Goal: Complete application form

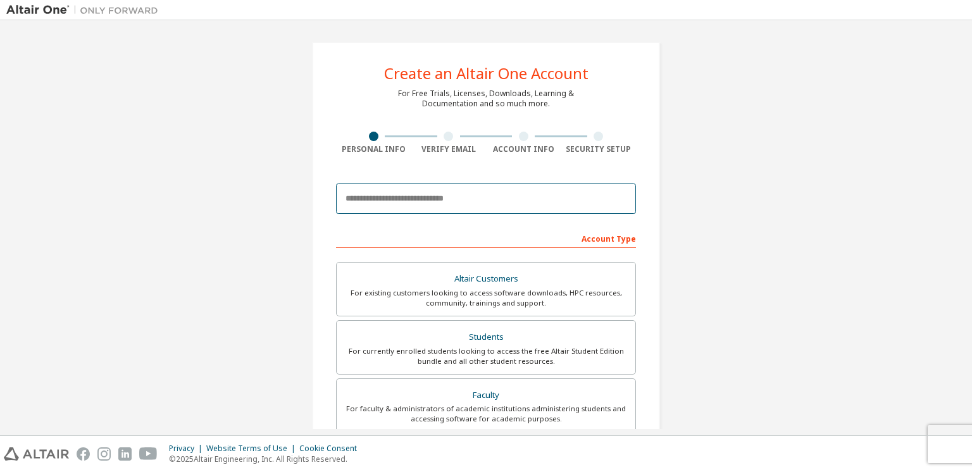
click at [419, 205] on input "email" at bounding box center [486, 198] width 300 height 30
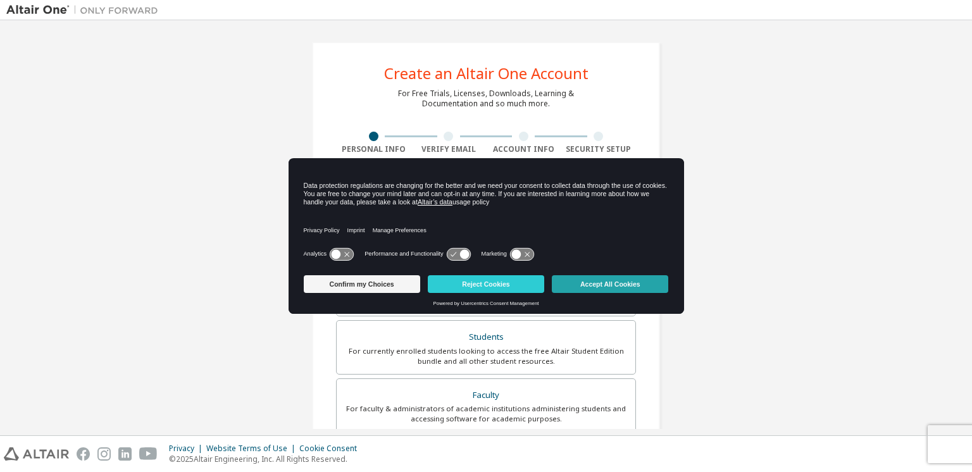
click at [588, 283] on button "Accept All Cookies" at bounding box center [610, 284] width 116 height 18
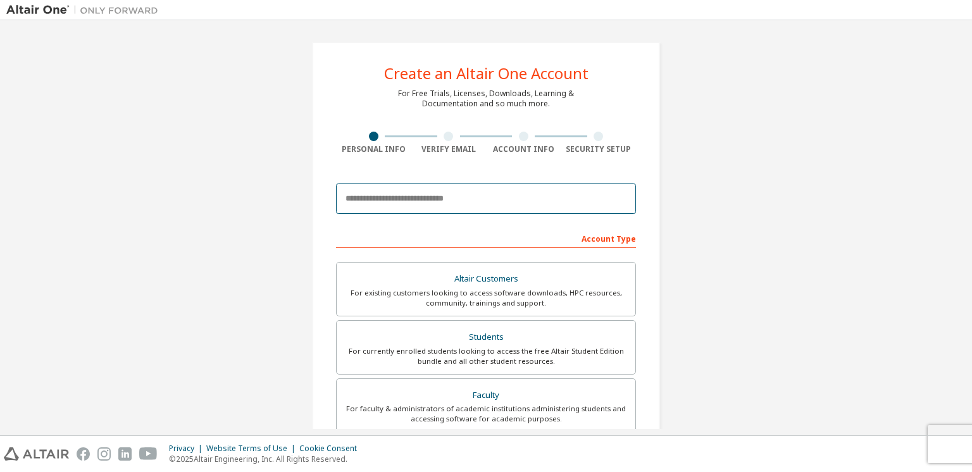
click at [401, 204] on input "email" at bounding box center [486, 198] width 300 height 30
type input "**********"
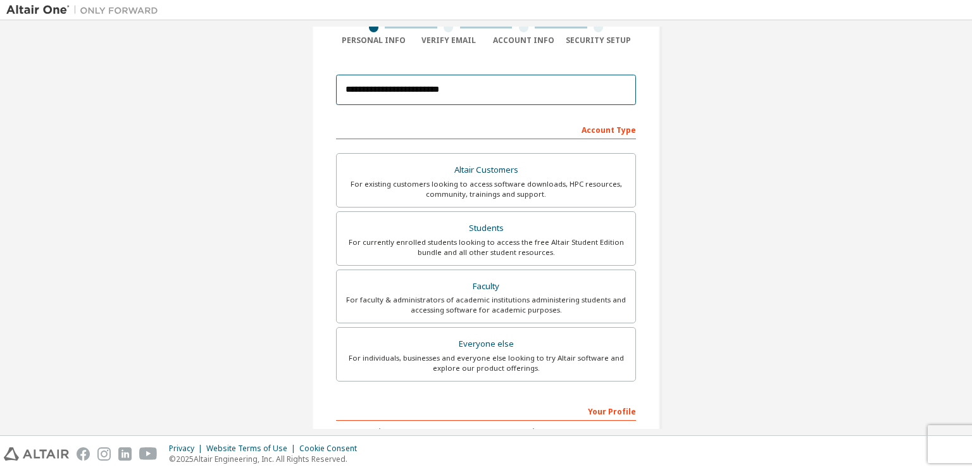
scroll to position [152, 0]
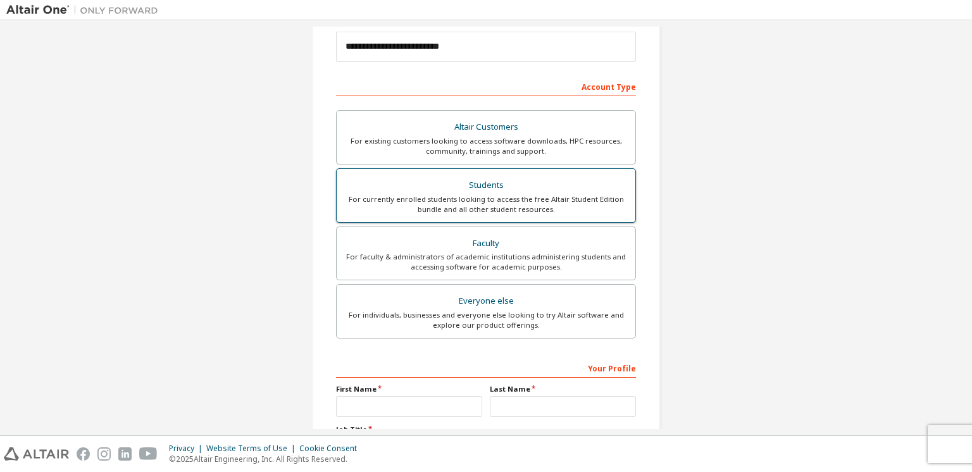
click at [543, 194] on div "For currently enrolled students looking to access the free Altair Student Editi…" at bounding box center [485, 204] width 283 height 20
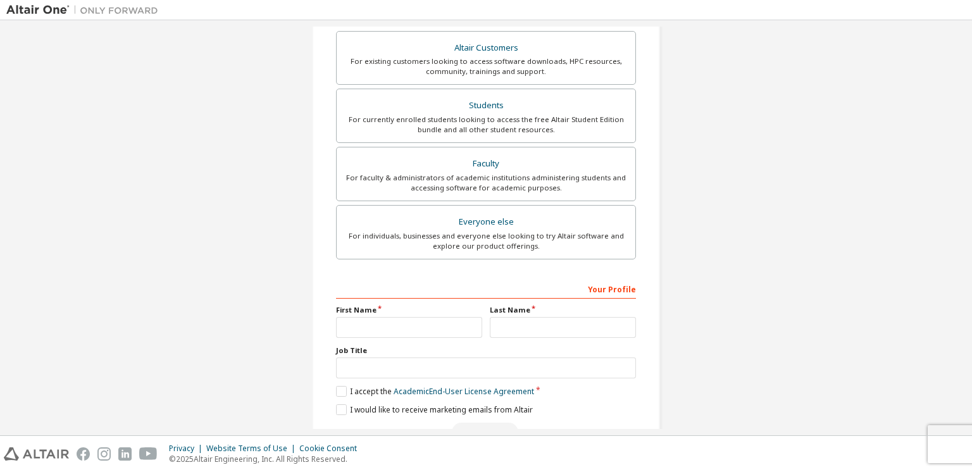
scroll to position [298, 0]
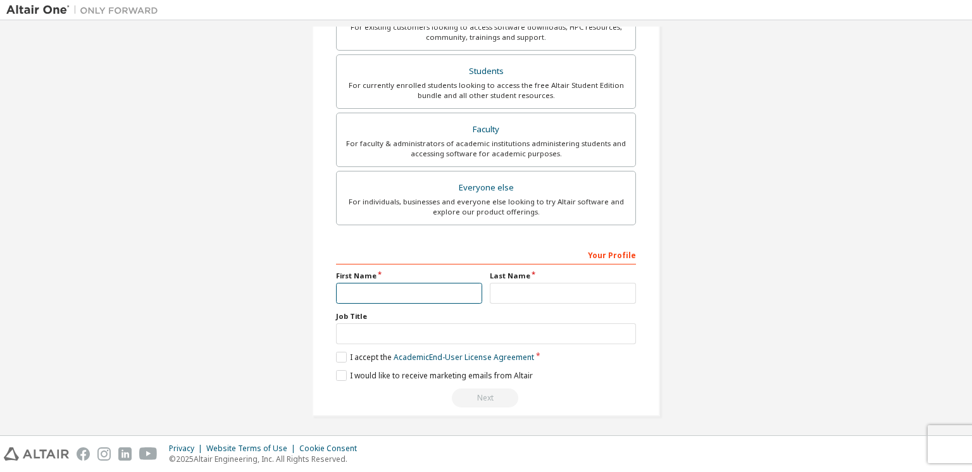
click at [444, 294] on input "text" at bounding box center [409, 293] width 146 height 21
type input "*****"
click at [550, 290] on input "text" at bounding box center [563, 293] width 146 height 21
type input "*"
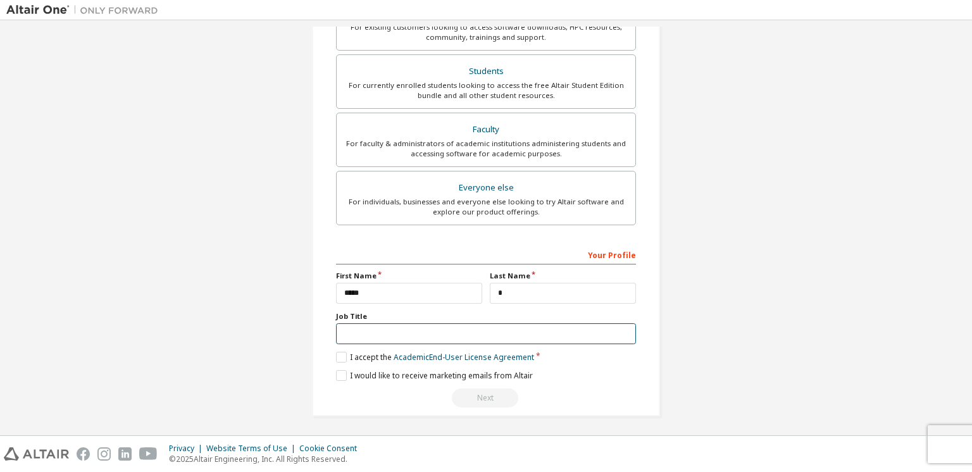
click at [377, 330] on input "text" at bounding box center [486, 333] width 300 height 21
click at [341, 352] on label "I accept the Academic End-User License Agreement" at bounding box center [435, 357] width 198 height 11
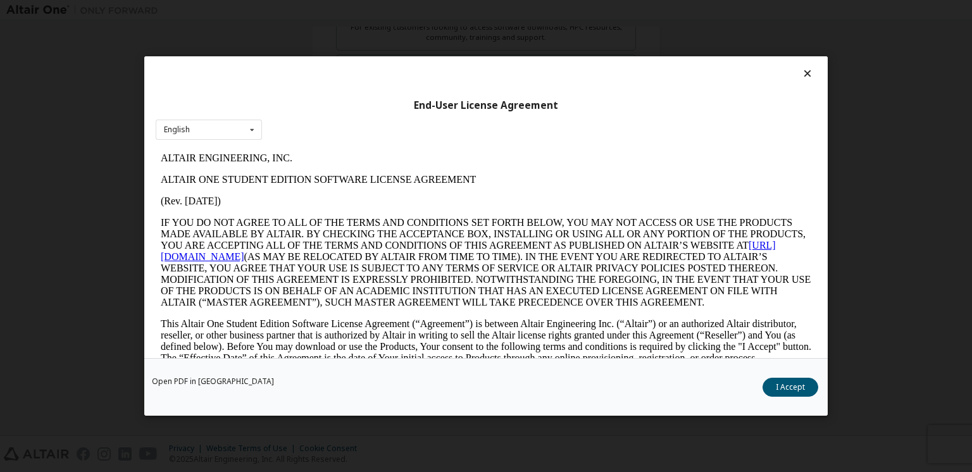
scroll to position [0, 0]
click at [796, 388] on button "I Accept" at bounding box center [790, 387] width 56 height 19
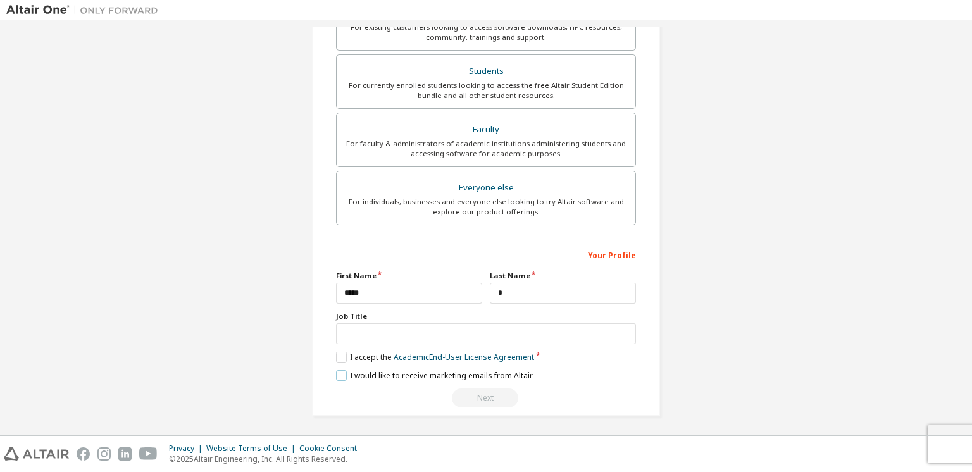
click at [341, 373] on label "I would like to receive marketing emails from Altair" at bounding box center [434, 375] width 197 height 11
click at [516, 329] on input "text" at bounding box center [486, 333] width 300 height 21
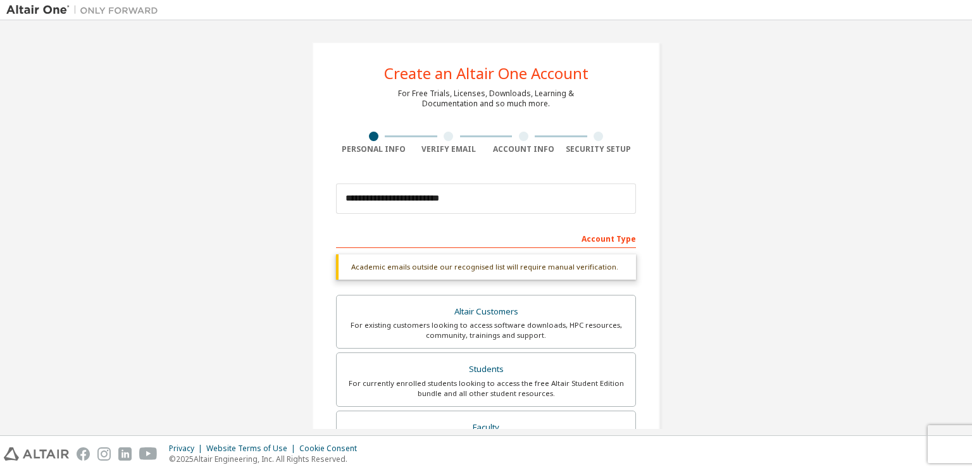
scroll to position [76, 0]
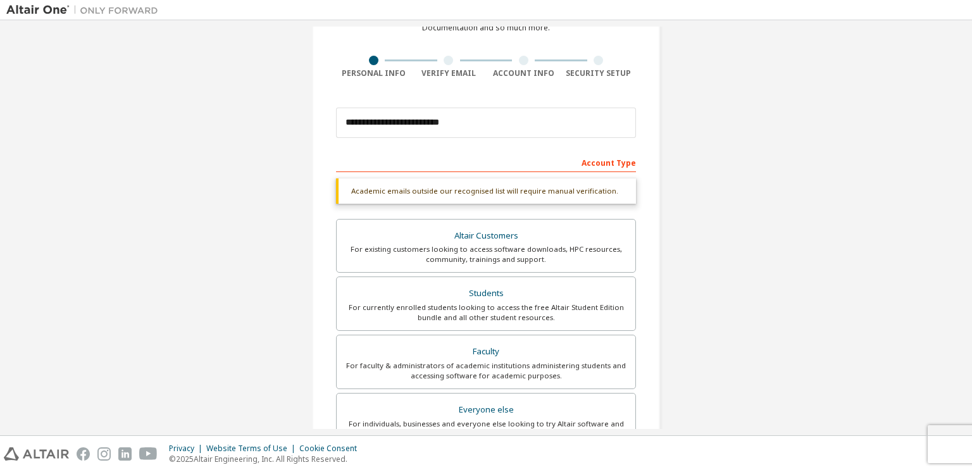
type input "*******"
click at [584, 163] on div "Account Type" at bounding box center [486, 162] width 300 height 20
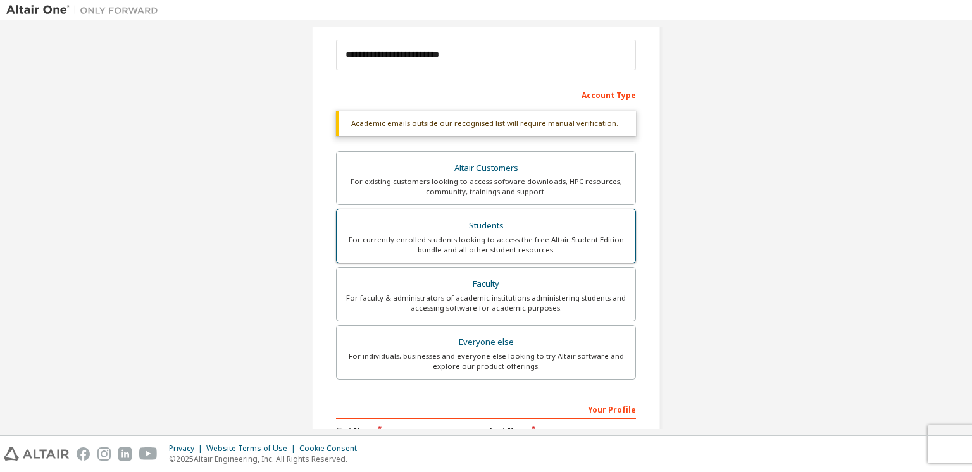
scroll to position [298, 0]
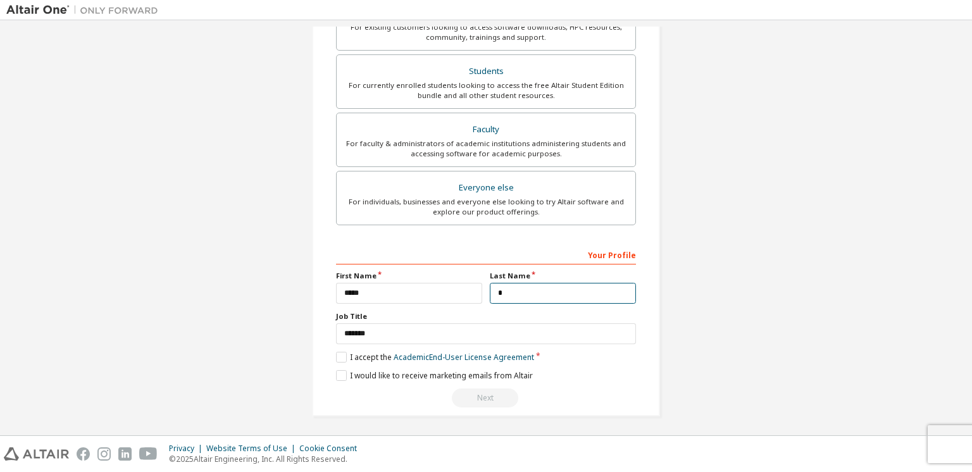
click at [558, 297] on input "*" at bounding box center [563, 293] width 146 height 21
click at [343, 352] on label "I accept the Academic End-User License Agreement" at bounding box center [435, 357] width 198 height 11
click at [339, 353] on label "I accept the Academic End-User License Agreement" at bounding box center [435, 357] width 198 height 11
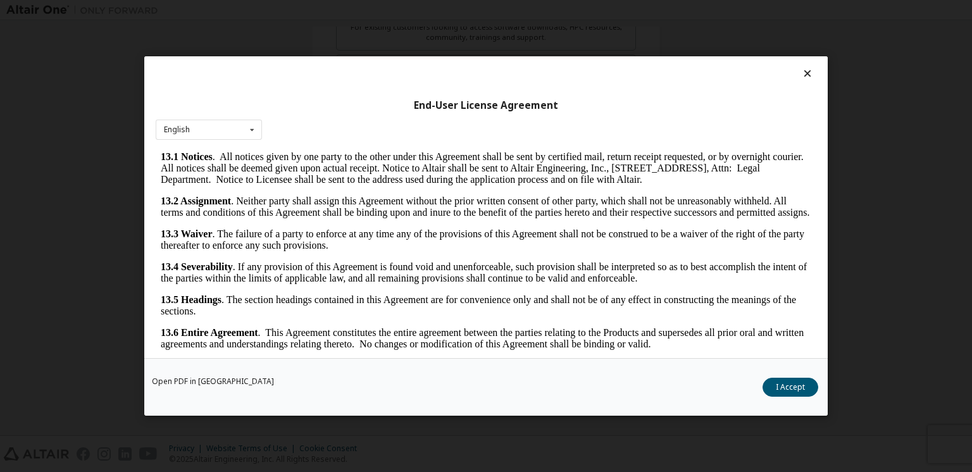
scroll to position [16, 0]
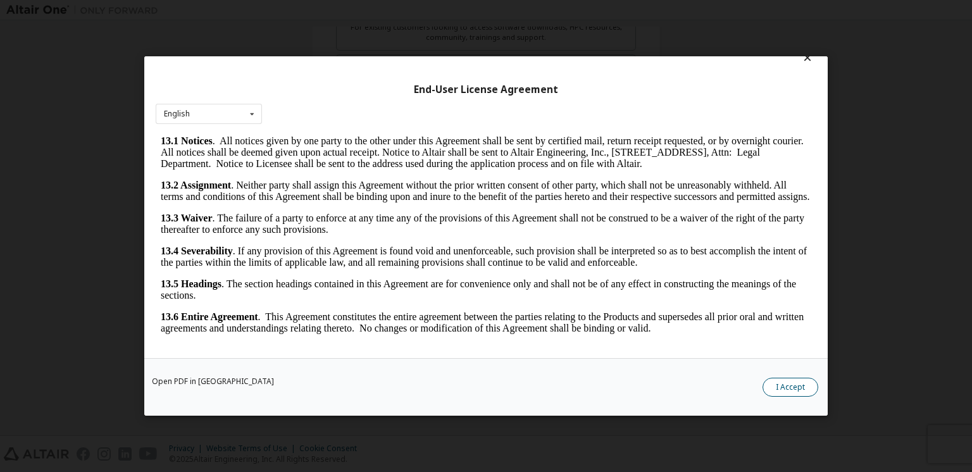
click at [787, 390] on button "I Accept" at bounding box center [790, 387] width 56 height 19
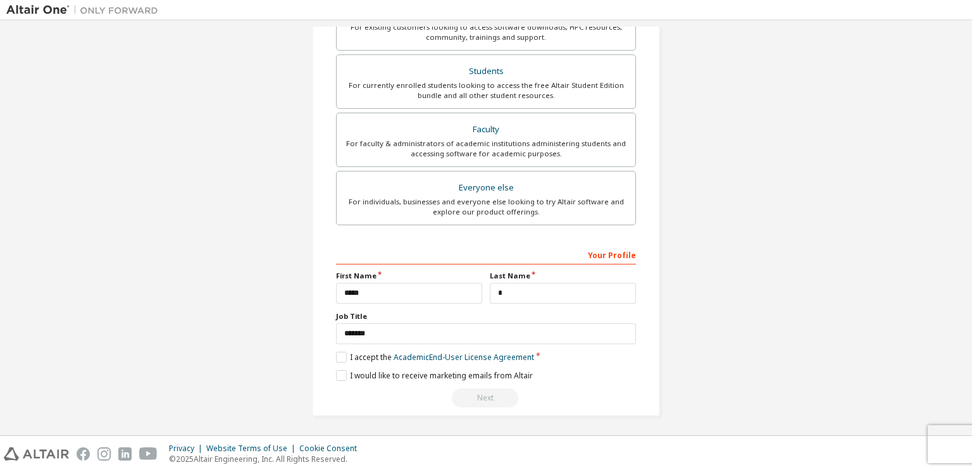
click at [487, 395] on div "Next" at bounding box center [486, 397] width 300 height 19
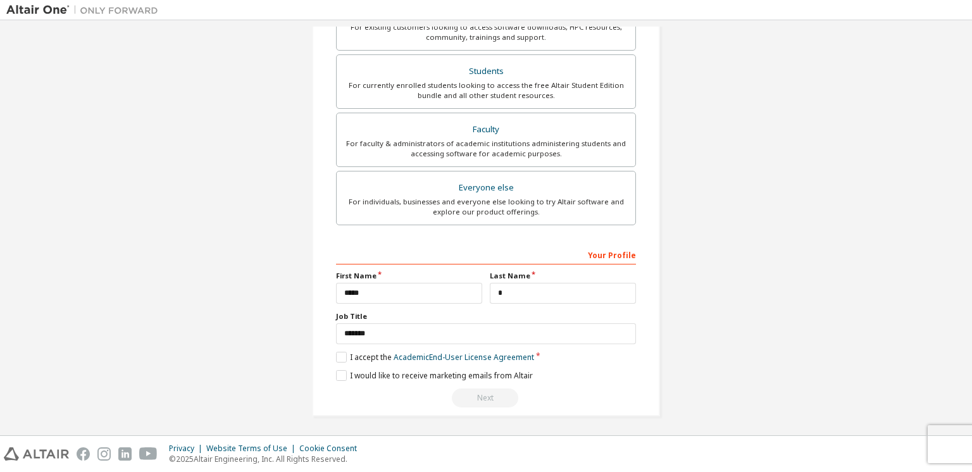
click at [487, 395] on div "Next" at bounding box center [486, 397] width 300 height 19
click at [487, 394] on div "Next" at bounding box center [486, 397] width 300 height 19
click at [486, 392] on div "Next" at bounding box center [486, 397] width 300 height 19
click at [487, 388] on div "Next" at bounding box center [486, 397] width 300 height 19
click at [476, 389] on div "Next" at bounding box center [486, 397] width 300 height 19
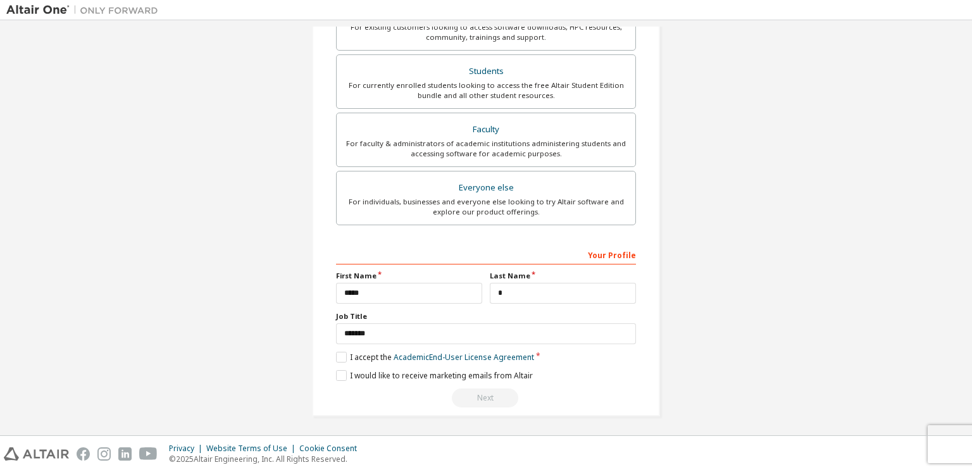
click at [476, 389] on div "Next" at bounding box center [486, 397] width 300 height 19
click at [366, 366] on div "**********" at bounding box center [486, 326] width 300 height 164
click at [336, 372] on label "I would like to receive marketing emails from Altair" at bounding box center [434, 375] width 197 height 11
click at [457, 383] on div "**********" at bounding box center [486, 326] width 300 height 164
click at [396, 294] on input "*****" at bounding box center [409, 293] width 146 height 21
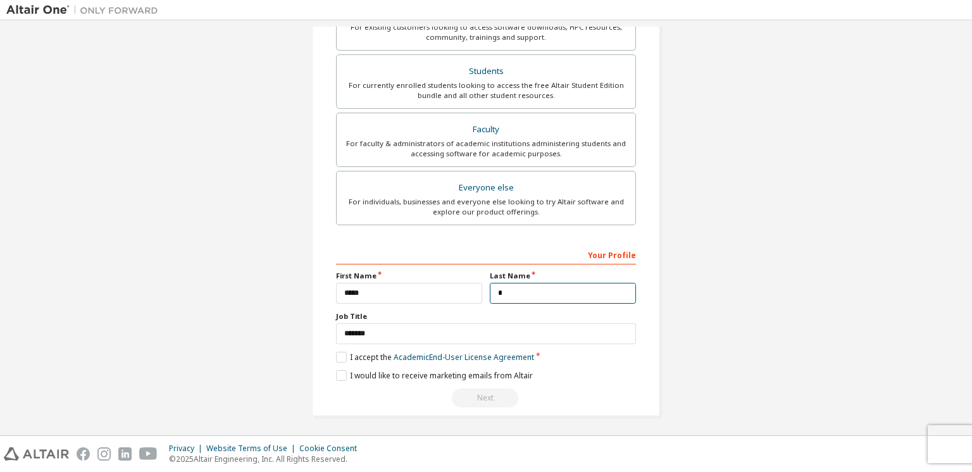
click at [516, 294] on input "*" at bounding box center [563, 293] width 146 height 21
type input "*"
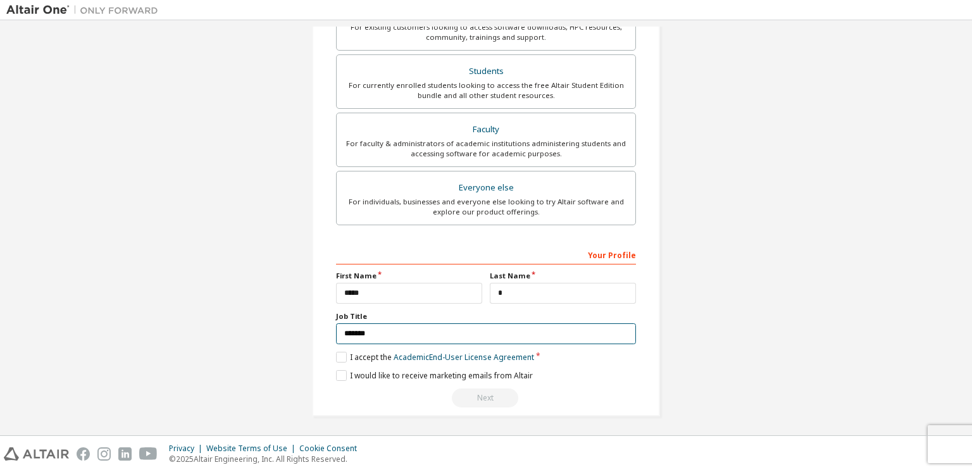
click at [476, 332] on input "*******" at bounding box center [486, 333] width 300 height 21
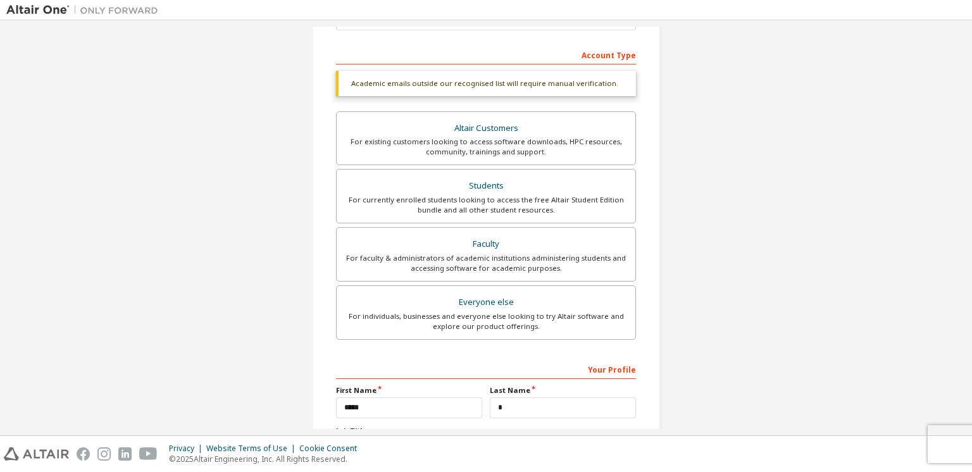
scroll to position [0, 0]
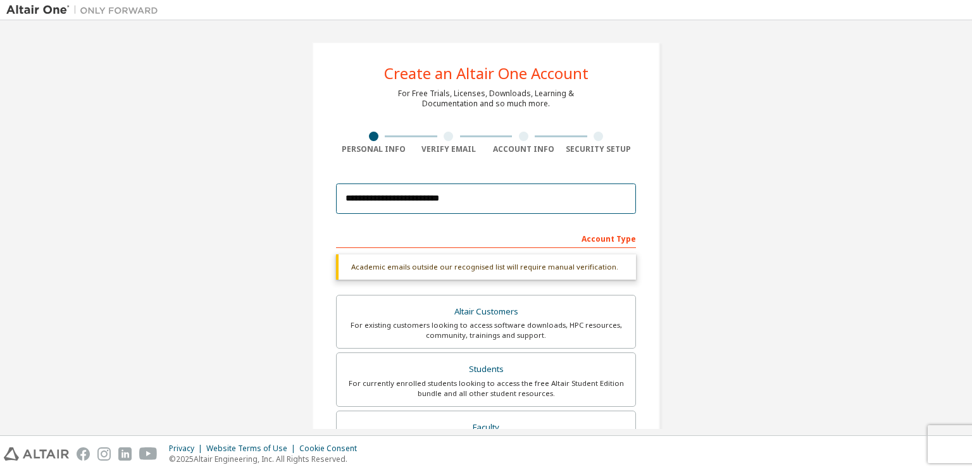
click at [469, 196] on input "**********" at bounding box center [486, 198] width 300 height 30
click at [576, 267] on div "Academic emails outside our recognised list will require manual verification." at bounding box center [486, 266] width 300 height 25
click at [457, 199] on input "**********" at bounding box center [486, 198] width 300 height 30
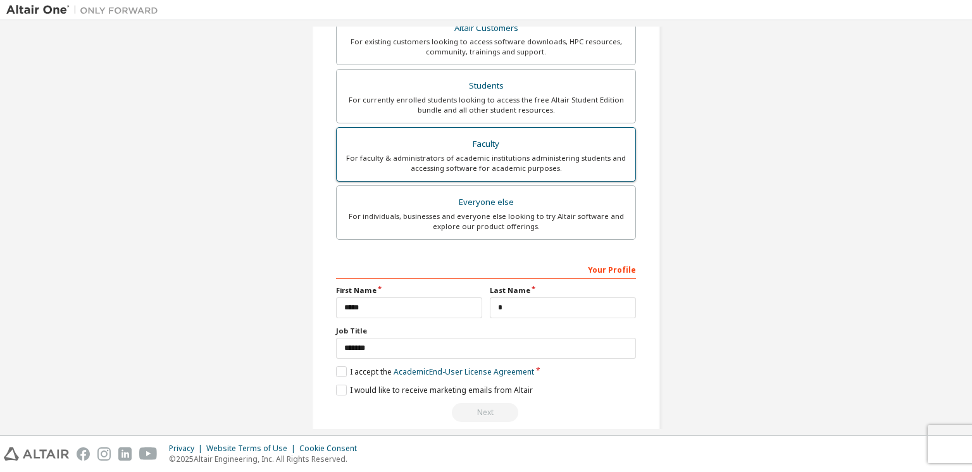
scroll to position [298, 0]
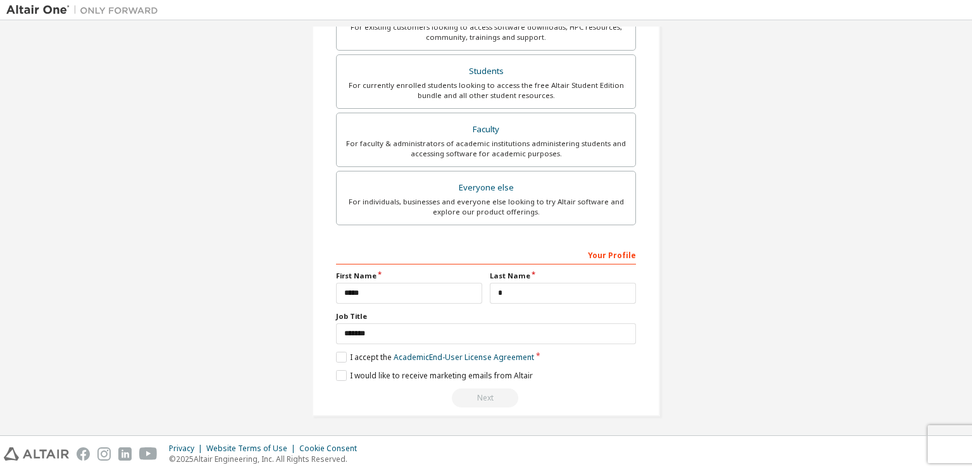
click at [487, 392] on div "Next" at bounding box center [486, 397] width 300 height 19
drag, startPoint x: 485, startPoint y: 390, endPoint x: 486, endPoint y: 383, distance: 7.0
click at [485, 389] on div "Next" at bounding box center [486, 397] width 300 height 19
click at [486, 383] on div "**********" at bounding box center [486, 326] width 300 height 164
click at [477, 390] on div "Next" at bounding box center [486, 397] width 300 height 19
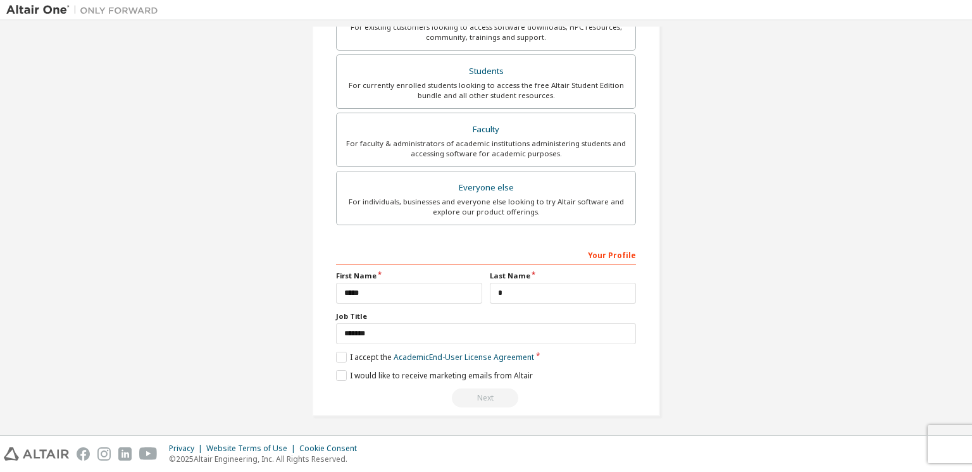
click at [501, 361] on div "**********" at bounding box center [486, 326] width 300 height 164
click at [504, 354] on link "Academic End-User License Agreement" at bounding box center [464, 357] width 140 height 11
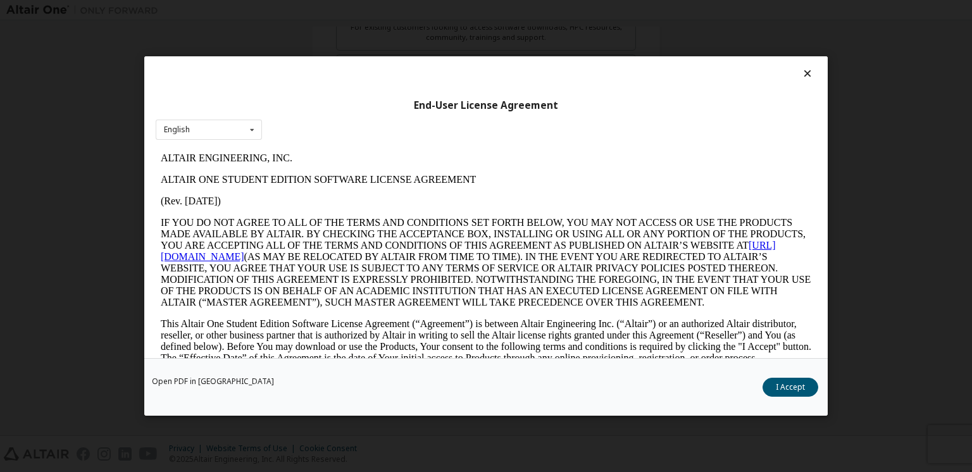
scroll to position [0, 0]
click at [793, 376] on div "Open PDF in New Tab I Accept" at bounding box center [485, 387] width 683 height 58
click at [797, 387] on button "I Accept" at bounding box center [790, 387] width 56 height 19
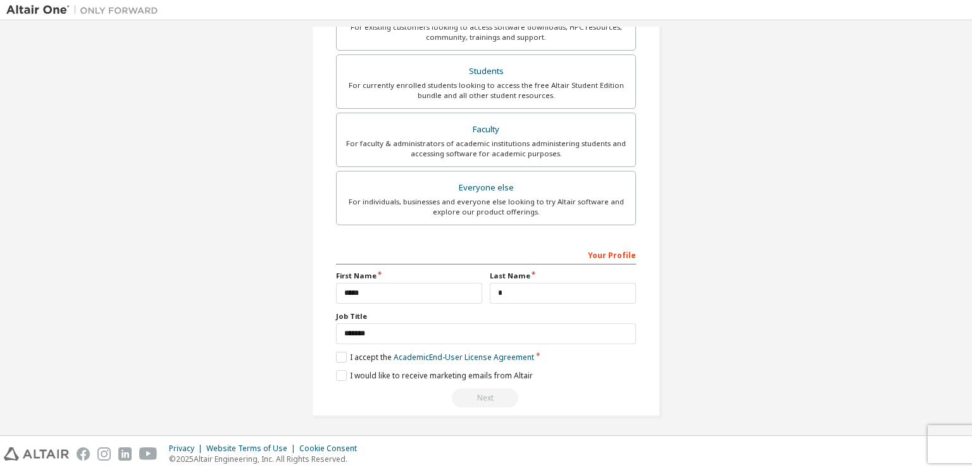
click at [485, 396] on div "Next" at bounding box center [486, 397] width 300 height 19
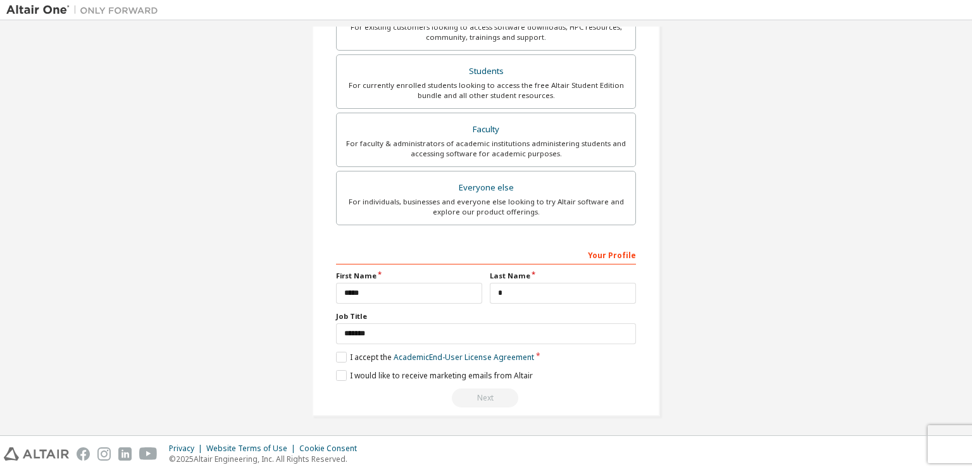
click at [486, 395] on div "Next" at bounding box center [486, 397] width 300 height 19
drag, startPoint x: 593, startPoint y: 294, endPoint x: 619, endPoint y: 275, distance: 32.7
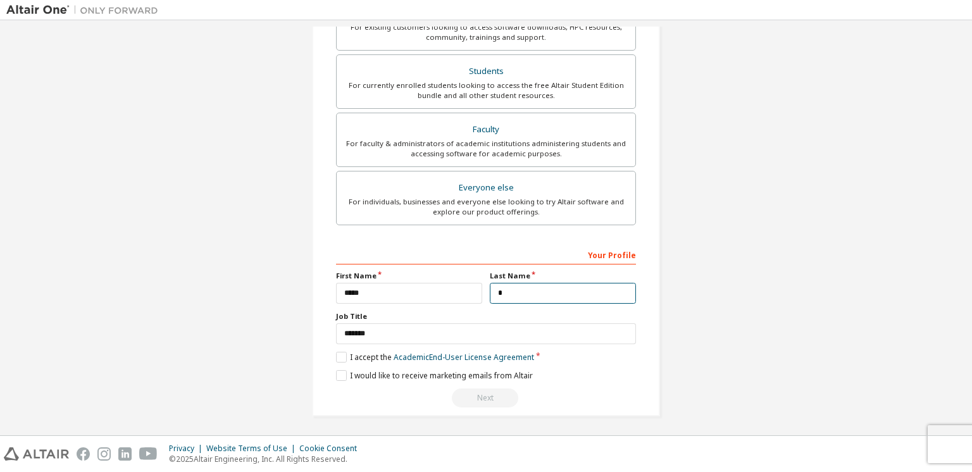
click at [595, 294] on input "*" at bounding box center [563, 293] width 146 height 21
click at [618, 252] on div "Your Profile" at bounding box center [486, 254] width 300 height 20
click at [485, 395] on div "Next" at bounding box center [486, 397] width 300 height 19
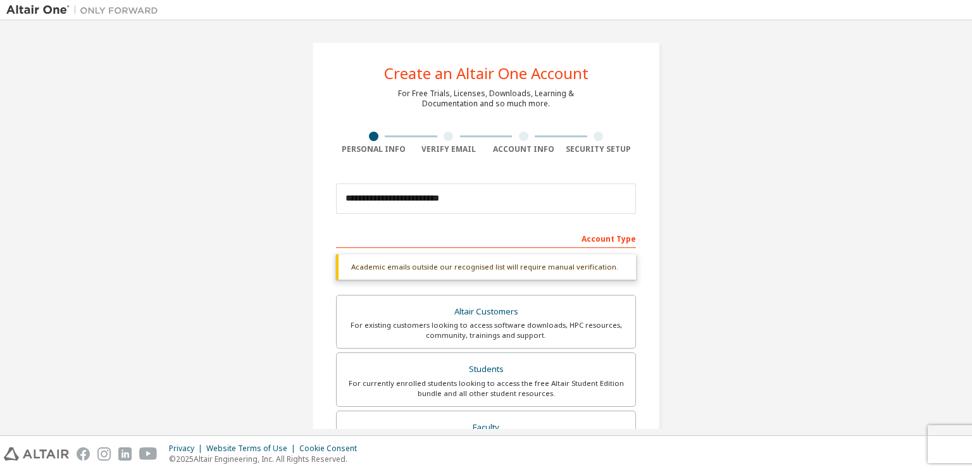
click at [415, 273] on div "Academic emails outside our recognised list will require manual verification." at bounding box center [486, 266] width 300 height 25
click at [445, 137] on div at bounding box center [448, 136] width 9 height 9
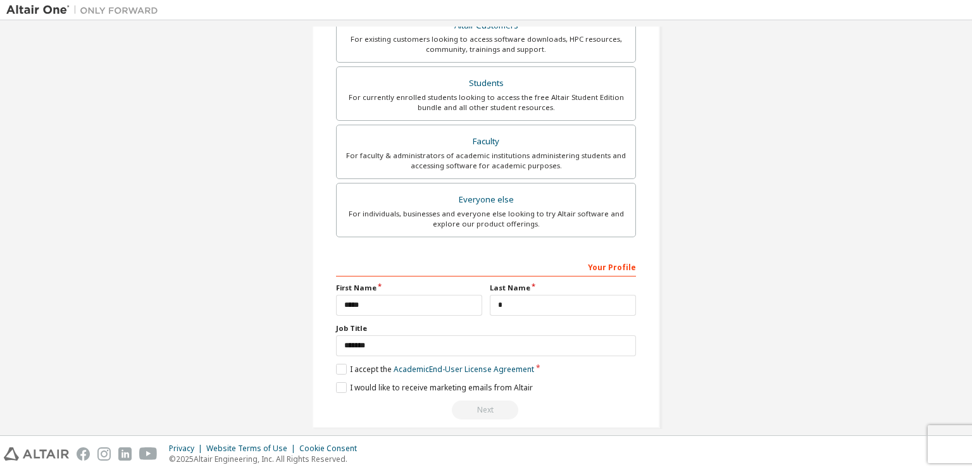
scroll to position [298, 0]
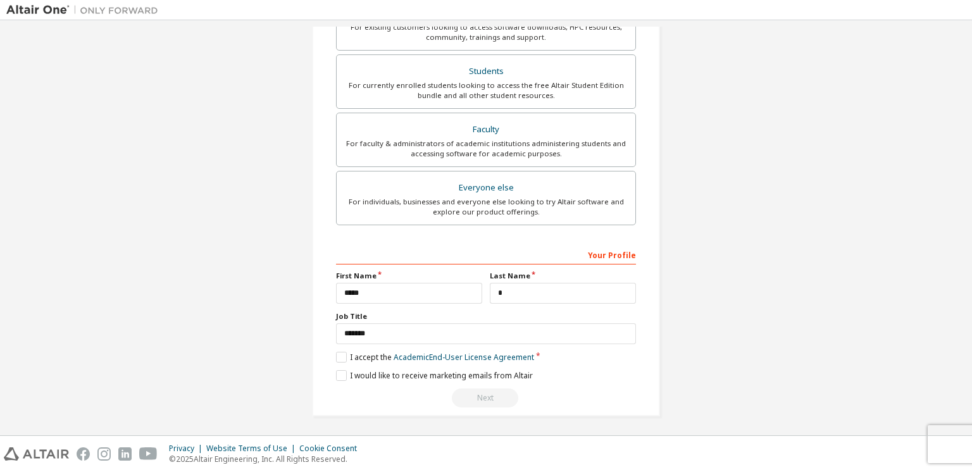
click at [90, 1] on div at bounding box center [82, 10] width 164 height 20
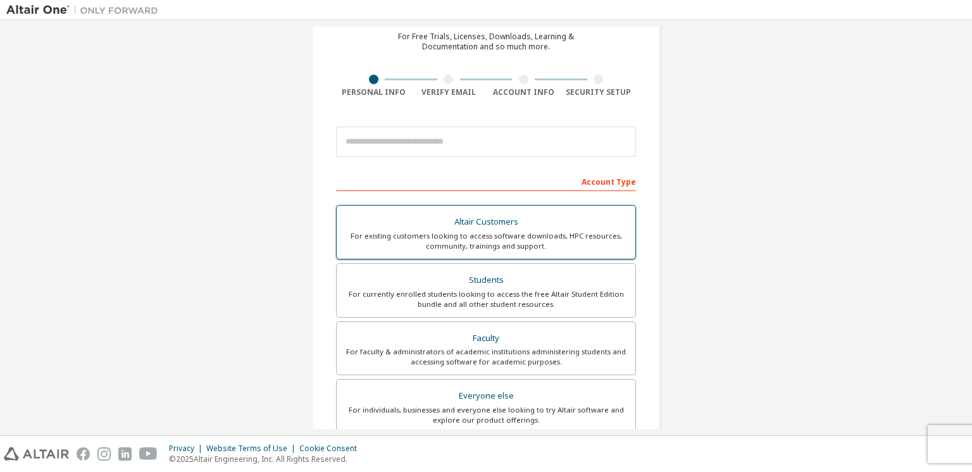
scroll to position [265, 0]
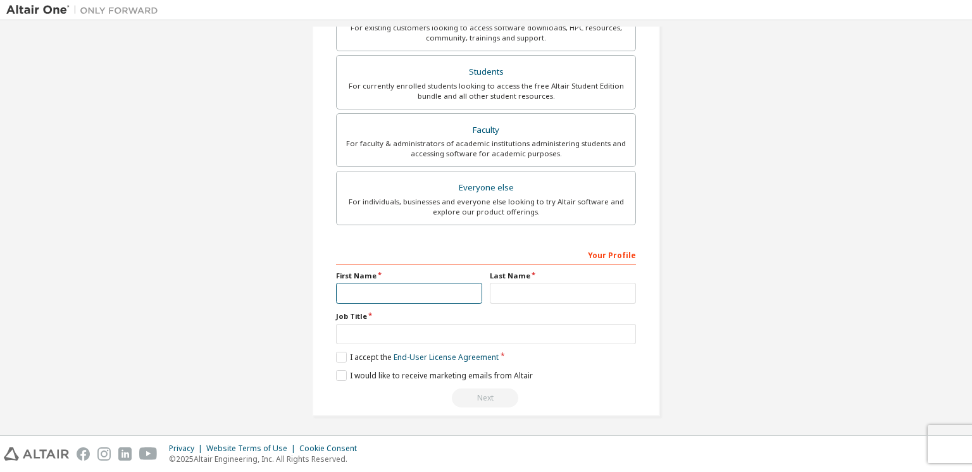
click at [406, 294] on input "text" at bounding box center [409, 293] width 146 height 21
click at [536, 292] on input "text" at bounding box center [563, 293] width 146 height 21
click at [428, 294] on input "*******" at bounding box center [409, 293] width 146 height 21
type input "*****"
click at [506, 297] on input "text" at bounding box center [563, 293] width 146 height 21
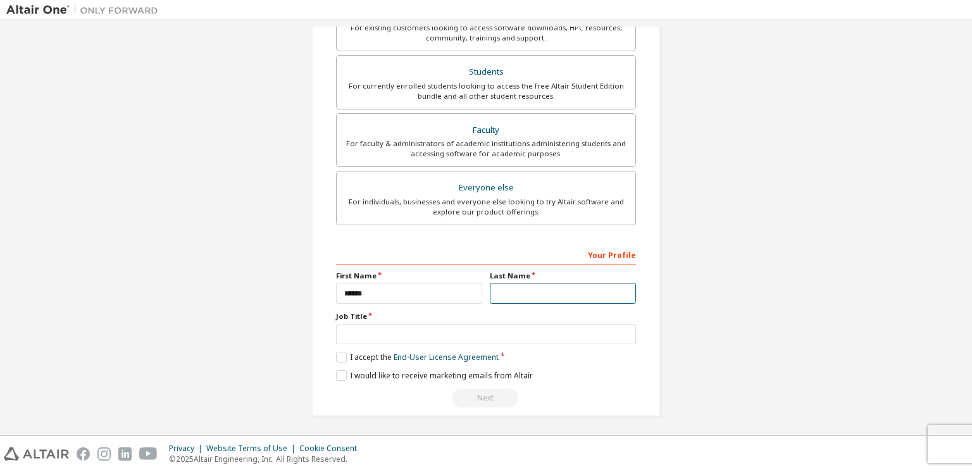
type input "*"
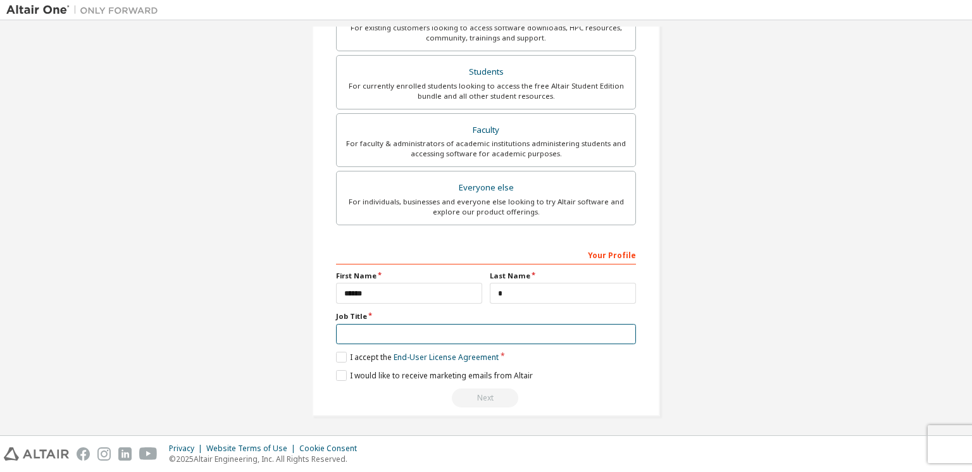
click at [344, 332] on input "text" at bounding box center [486, 334] width 300 height 21
type input "*******"
click at [338, 352] on label "I accept the End-User License Agreement" at bounding box center [417, 357] width 163 height 11
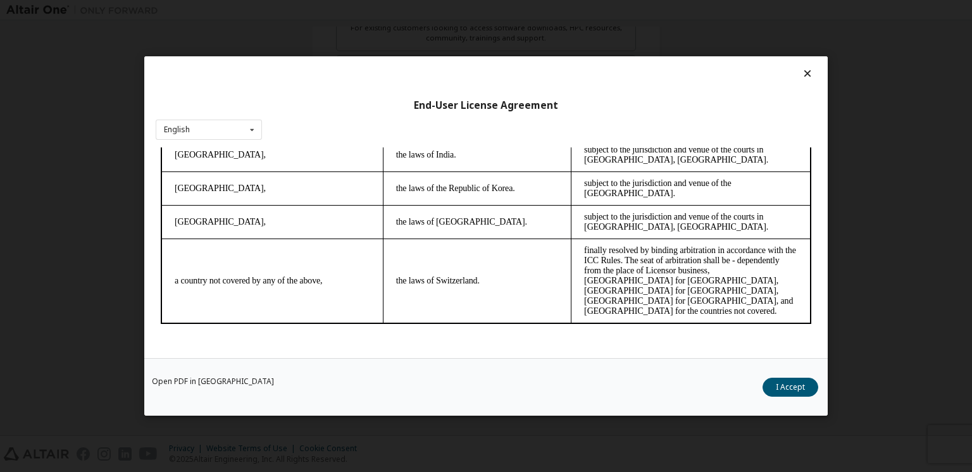
scroll to position [16, 0]
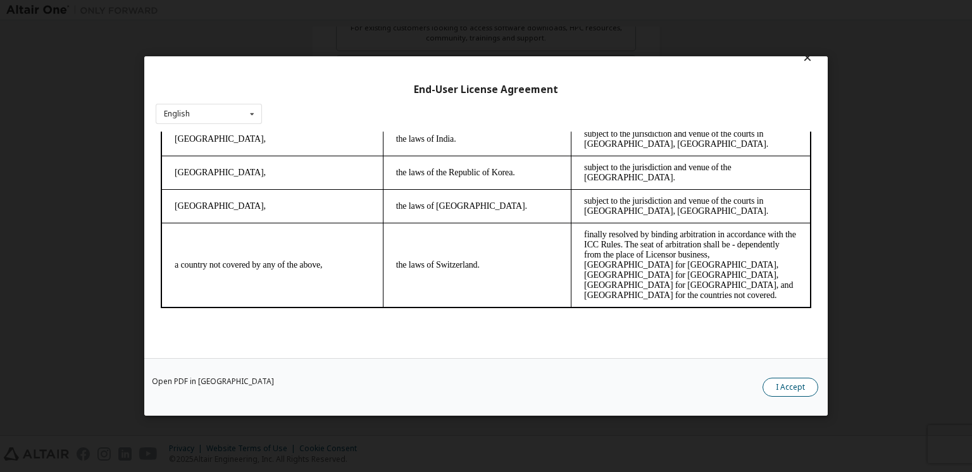
click at [795, 388] on button "I Accept" at bounding box center [790, 387] width 56 height 19
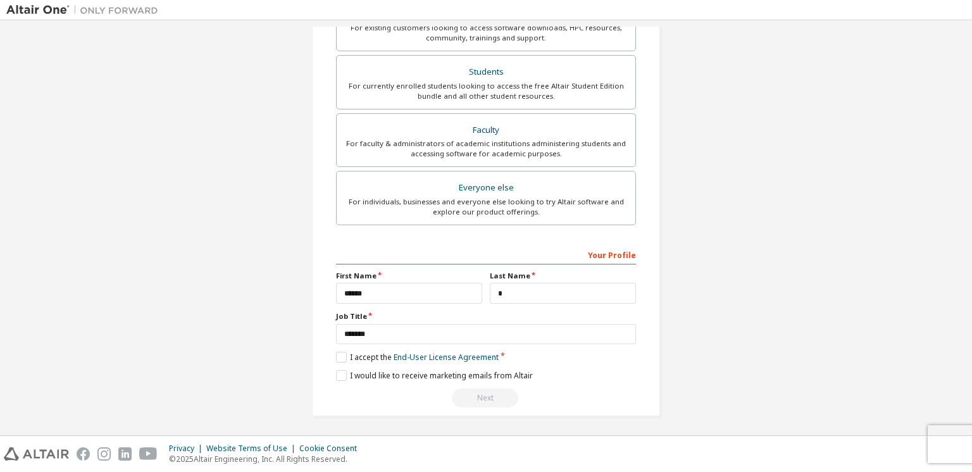
click at [489, 392] on div "Next" at bounding box center [486, 397] width 300 height 19
click at [477, 403] on div "Next" at bounding box center [486, 397] width 300 height 19
click at [382, 335] on input "*******" at bounding box center [486, 334] width 300 height 21
drag, startPoint x: 381, startPoint y: 333, endPoint x: 333, endPoint y: 330, distance: 47.5
click at [336, 330] on input "*******" at bounding box center [486, 334] width 300 height 21
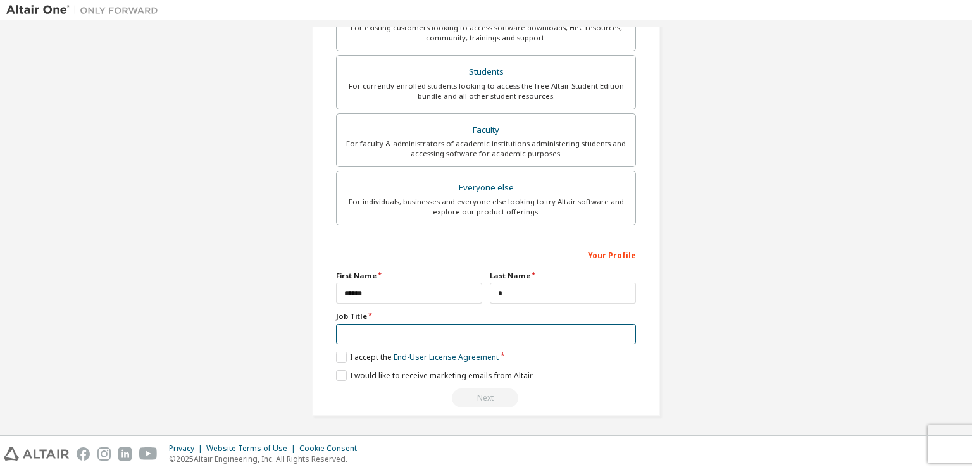
click at [349, 328] on input "text" at bounding box center [486, 334] width 300 height 21
type input "*"
click at [369, 330] on input "*" at bounding box center [486, 334] width 300 height 21
type input "*"
type input "*******"
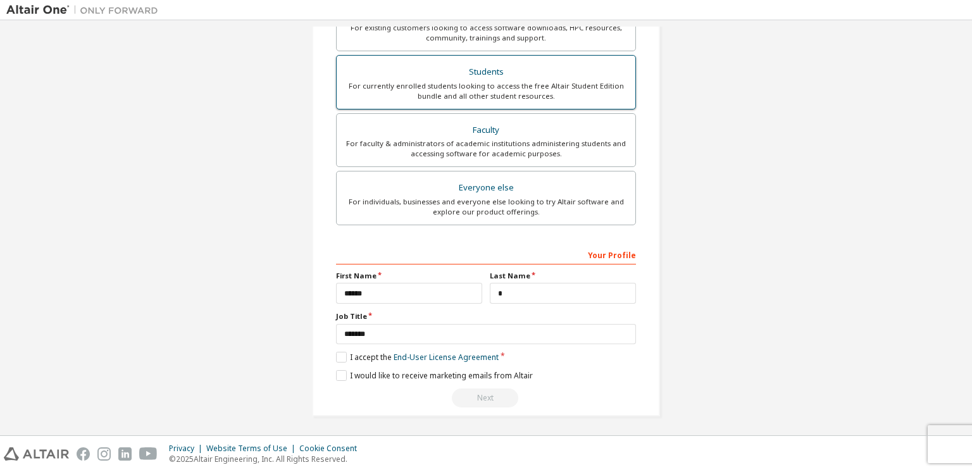
drag, startPoint x: 570, startPoint y: 73, endPoint x: 561, endPoint y: 84, distance: 14.4
click at [569, 73] on div "Students" at bounding box center [485, 72] width 283 height 18
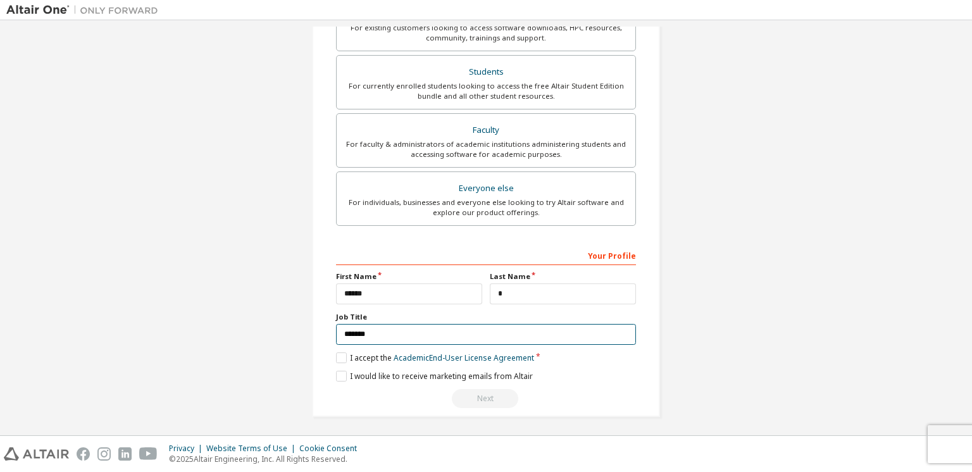
click at [446, 335] on input "*******" at bounding box center [486, 334] width 300 height 21
click at [340, 356] on label "I accept the Academic End-User License Agreement" at bounding box center [435, 357] width 198 height 11
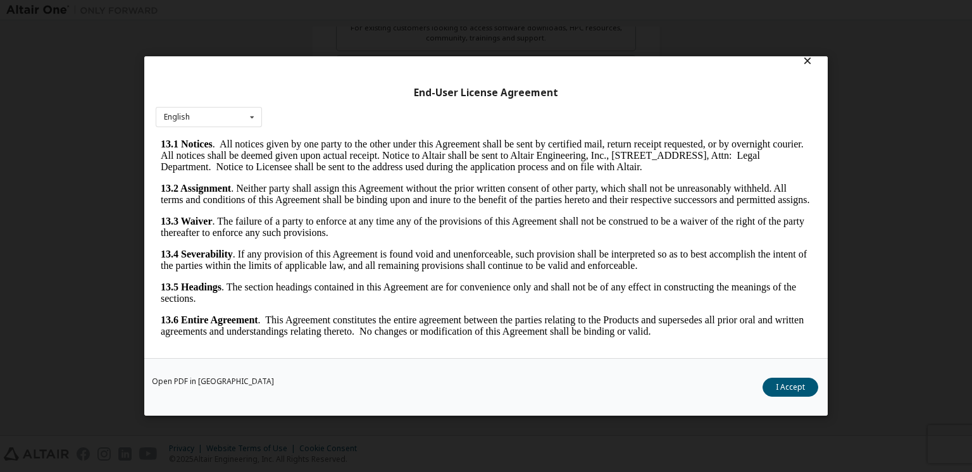
scroll to position [16, 0]
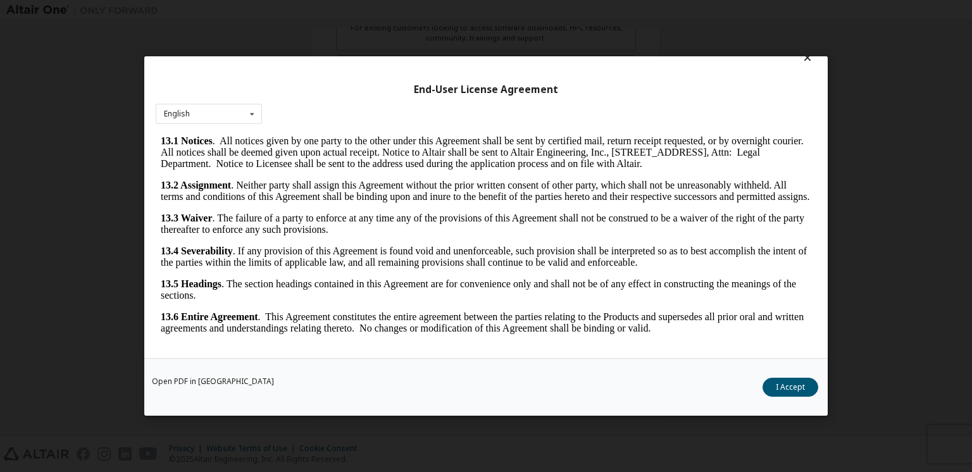
drag, startPoint x: 786, startPoint y: 390, endPoint x: 581, endPoint y: 368, distance: 205.6
click at [783, 388] on button "I Accept" at bounding box center [790, 387] width 56 height 19
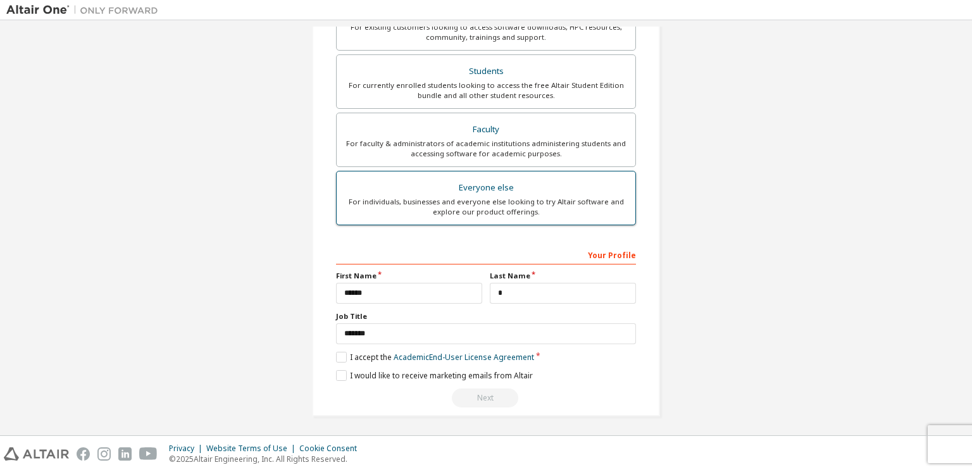
click at [478, 197] on div "For individuals, businesses and everyone else looking to try Altair software an…" at bounding box center [485, 207] width 283 height 20
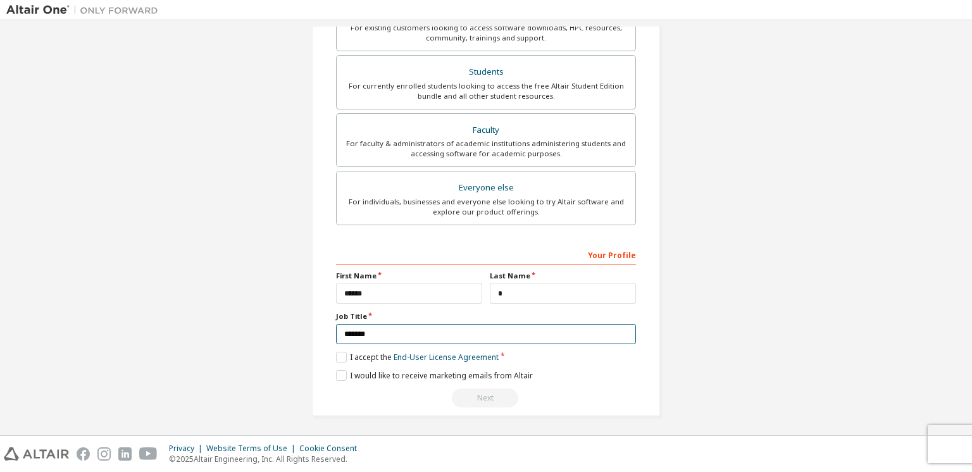
click at [442, 324] on input "*******" at bounding box center [486, 334] width 300 height 21
click at [339, 352] on label "I accept the End-User License Agreement" at bounding box center [417, 357] width 163 height 11
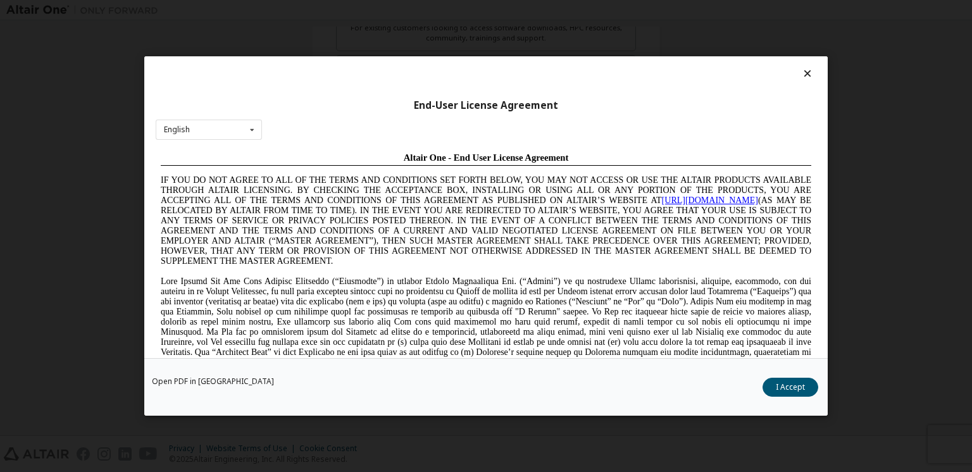
scroll to position [0, 0]
click at [776, 376] on div "Open PDF in New Tab I Accept" at bounding box center [485, 387] width 683 height 58
drag, startPoint x: 805, startPoint y: 387, endPoint x: 774, endPoint y: 387, distance: 30.4
click at [800, 387] on button "I Accept" at bounding box center [790, 387] width 56 height 19
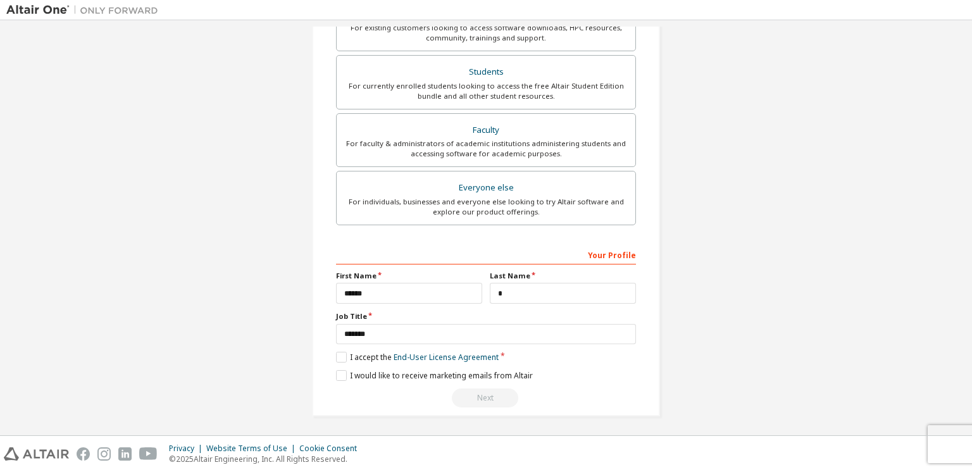
click at [484, 390] on div "Next" at bounding box center [486, 397] width 300 height 19
click at [473, 388] on div "Next" at bounding box center [486, 397] width 300 height 19
click at [474, 388] on div "Next" at bounding box center [486, 397] width 300 height 19
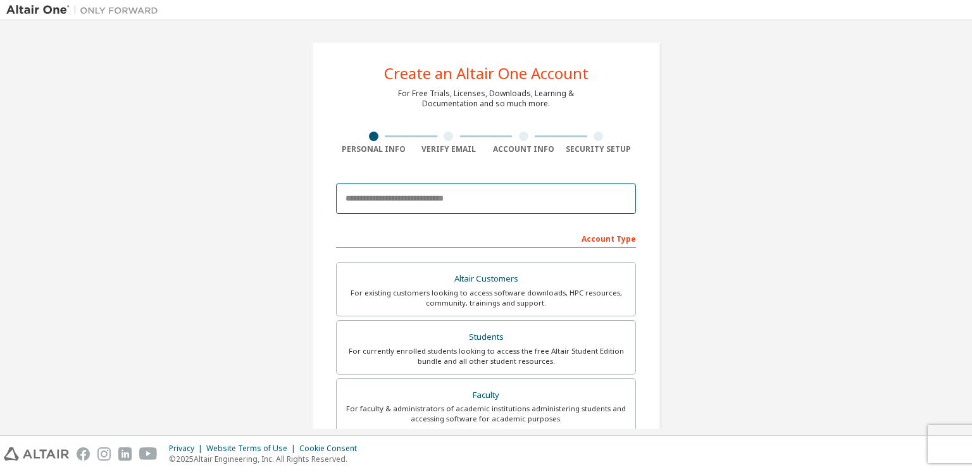
click at [425, 203] on input "email" at bounding box center [486, 198] width 300 height 30
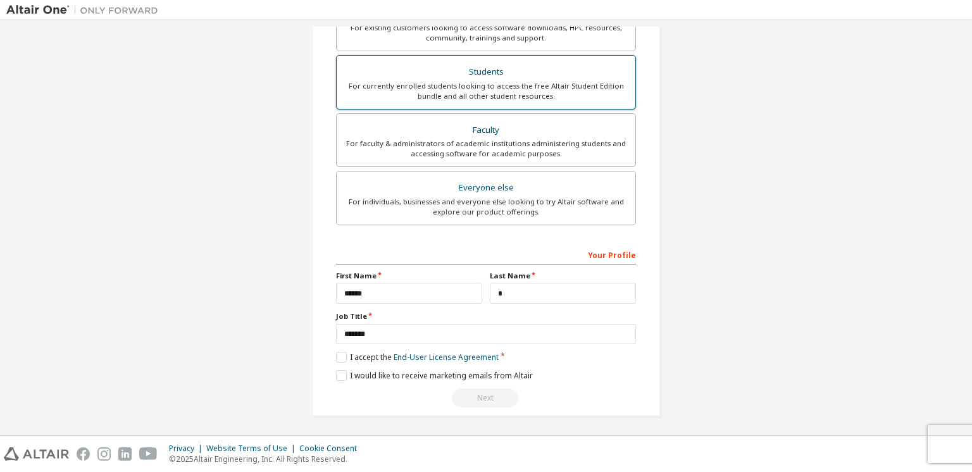
type input "**********"
click at [483, 89] on div "For currently enrolled students looking to access the free Altair Student Editi…" at bounding box center [485, 91] width 283 height 20
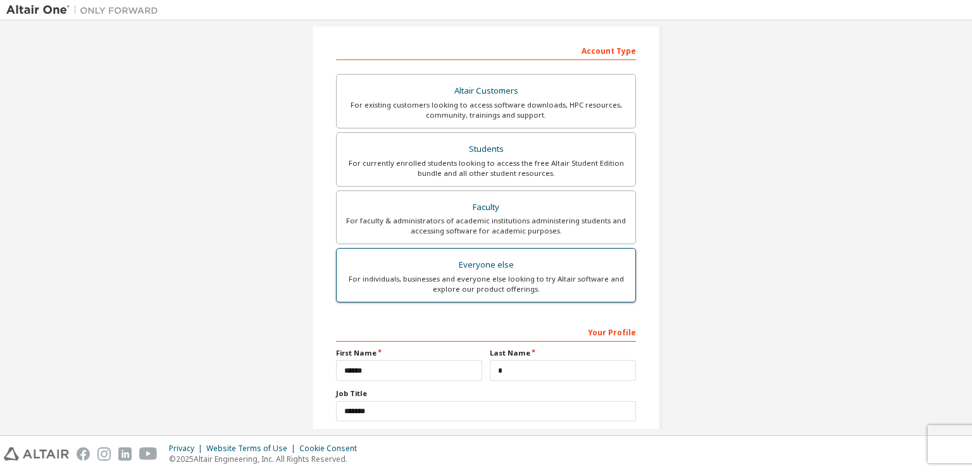
scroll to position [265, 0]
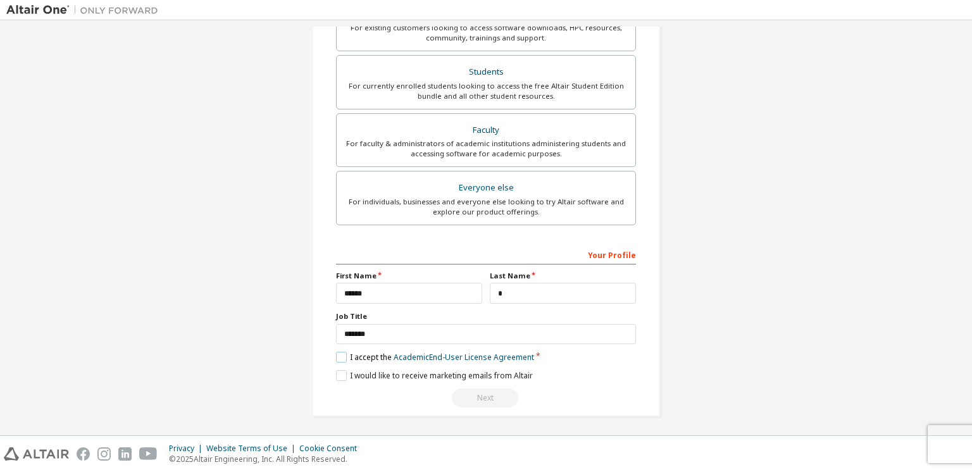
click at [338, 352] on label "I accept the Academic End-User License Agreement" at bounding box center [435, 357] width 198 height 11
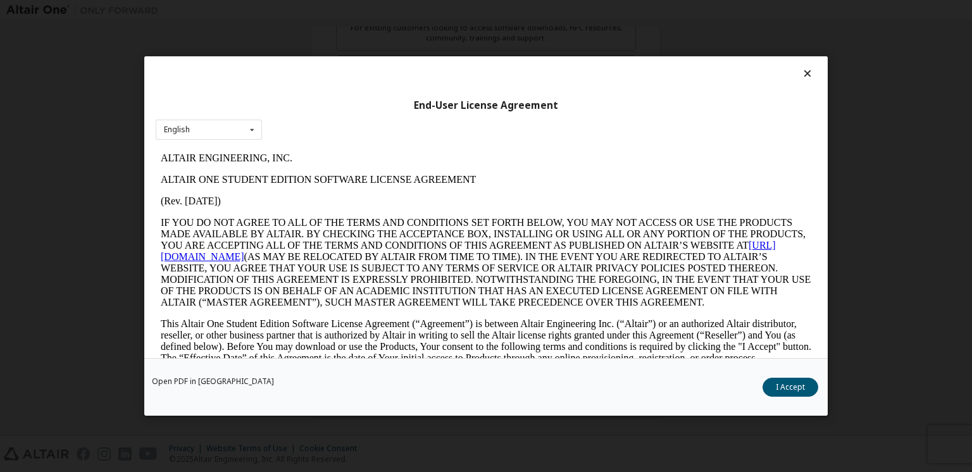
scroll to position [0, 0]
click at [772, 387] on button "I Accept" at bounding box center [790, 387] width 56 height 19
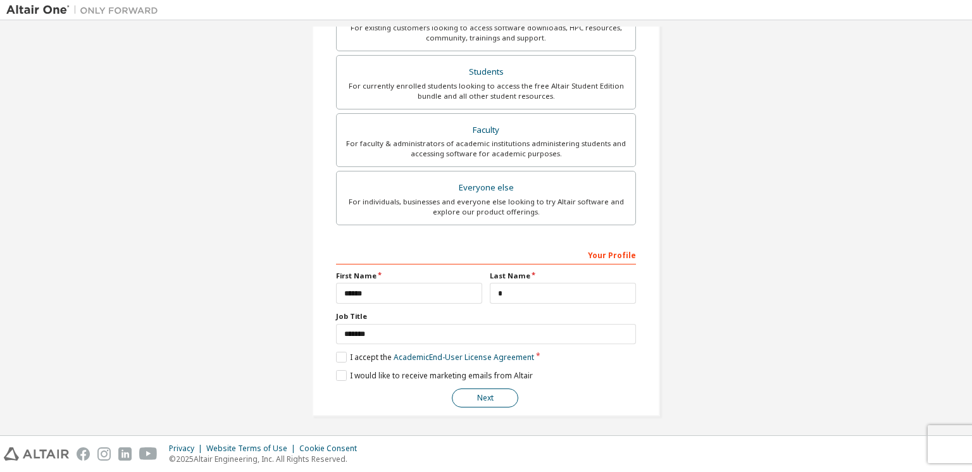
click at [478, 395] on button "Next" at bounding box center [485, 397] width 66 height 19
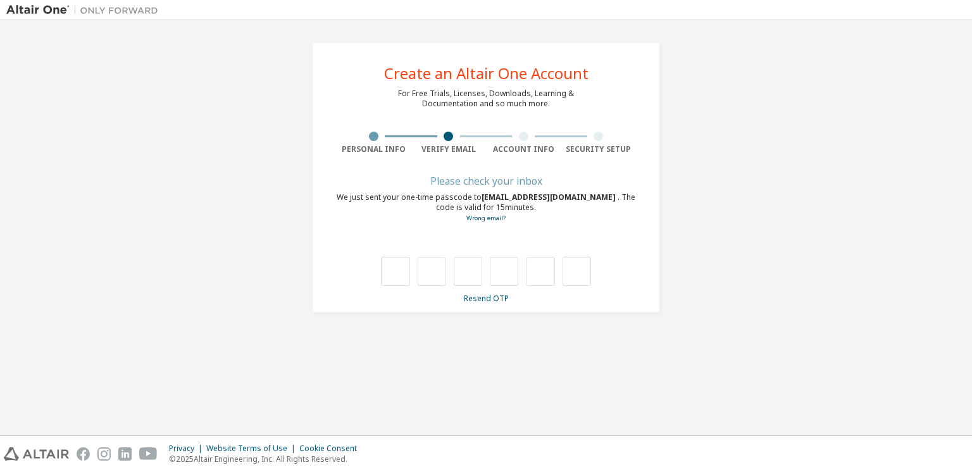
type input "*"
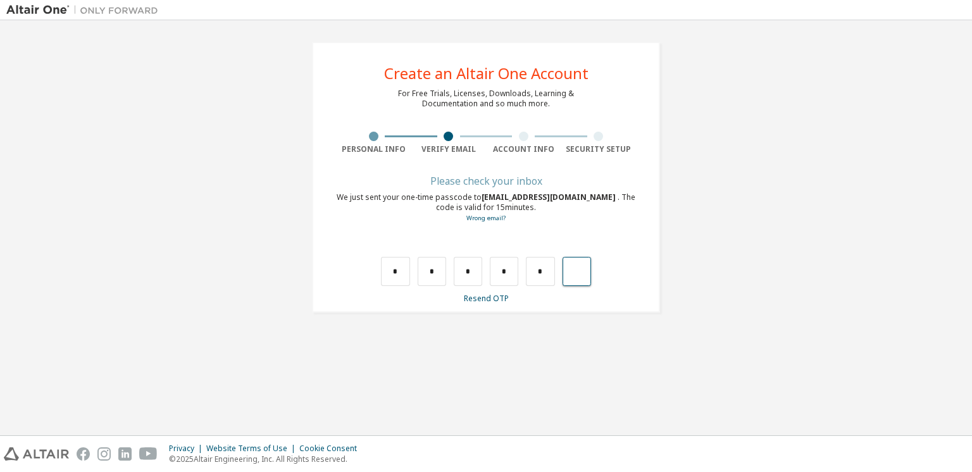
type input "*"
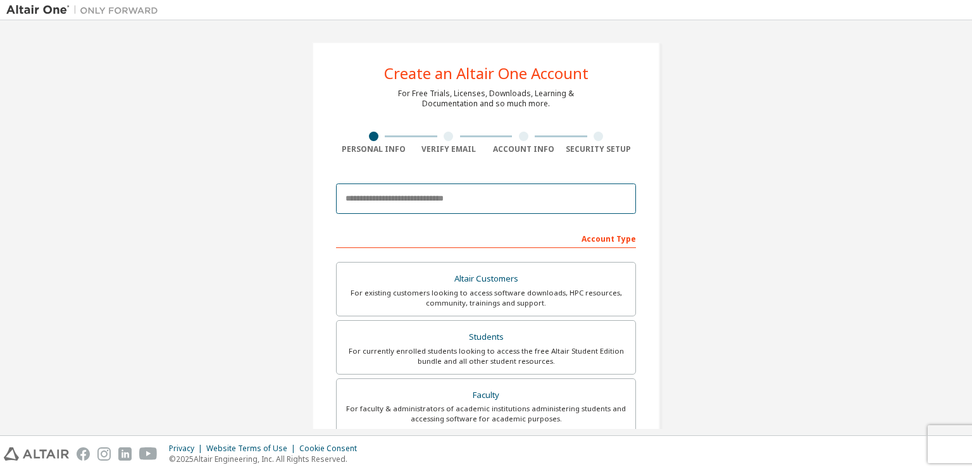
click at [379, 198] on input "email" at bounding box center [486, 198] width 300 height 30
type input "**********"
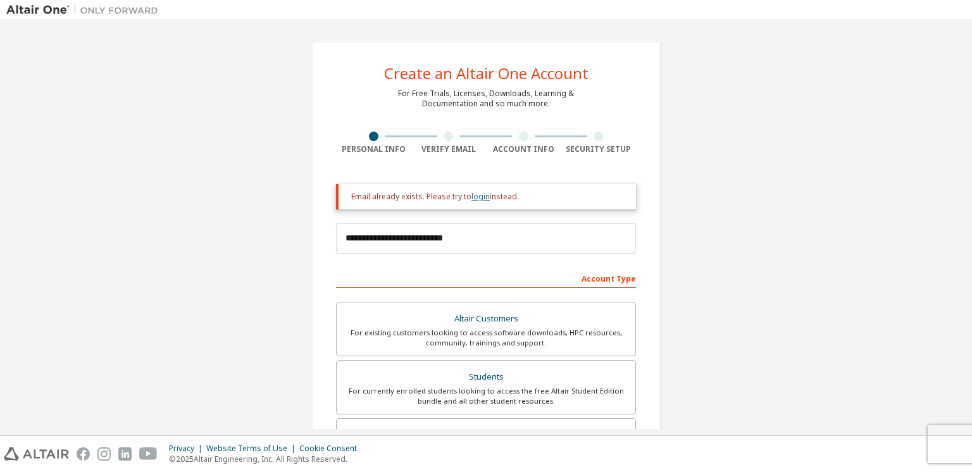
click at [479, 199] on link "login" at bounding box center [480, 196] width 18 height 11
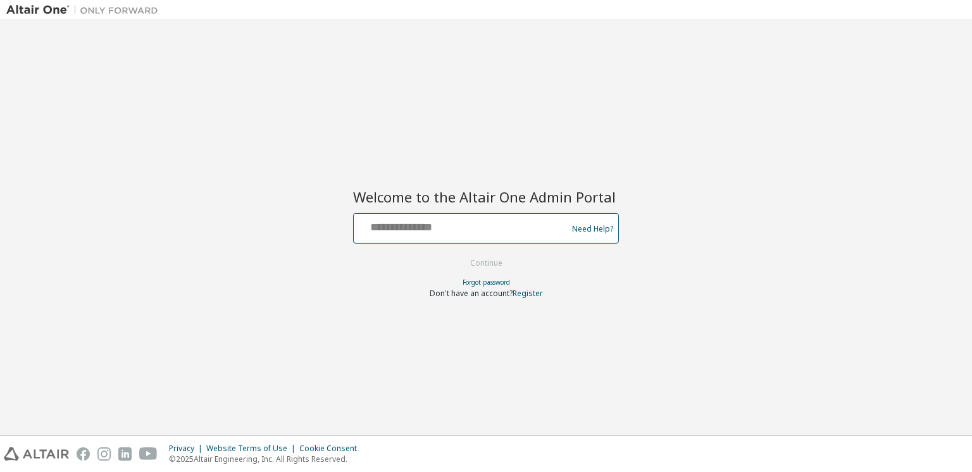
click at [437, 232] on input "text" at bounding box center [462, 225] width 207 height 18
type input "**********"
click at [492, 263] on button "Continue" at bounding box center [486, 263] width 59 height 19
click at [473, 280] on link "Forgot password" at bounding box center [485, 282] width 47 height 9
